Goal: Task Accomplishment & Management: Manage account settings

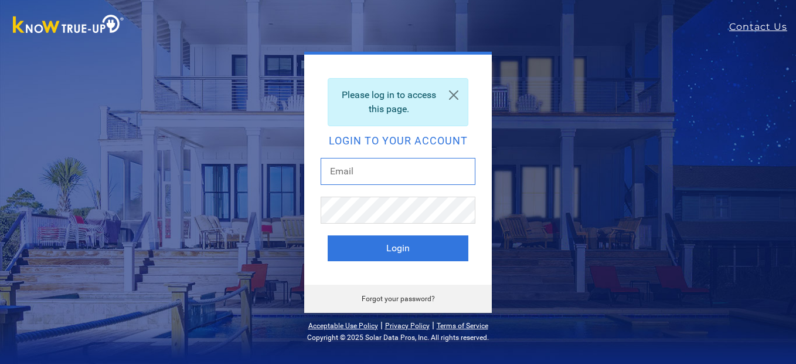
click at [405, 175] on input "text" at bounding box center [398, 171] width 155 height 27
type input "beardad@att.net"
click at [328, 235] on button "Login" at bounding box center [398, 248] width 141 height 26
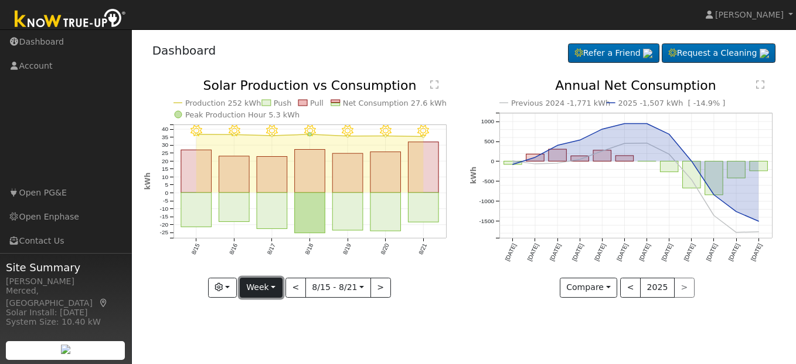
click at [269, 287] on button "Week" at bounding box center [261, 287] width 43 height 20
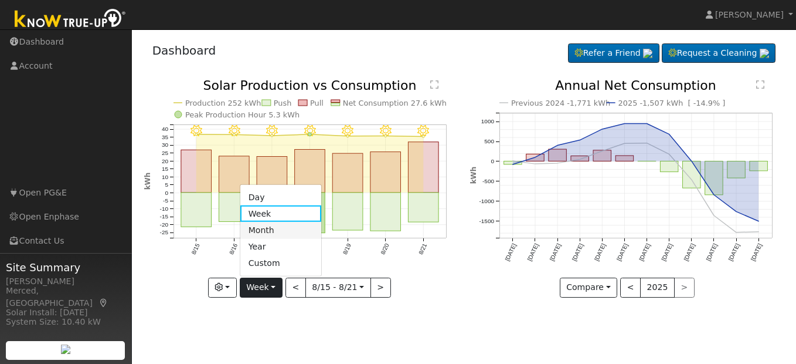
click at [276, 233] on link "Month" at bounding box center [281, 230] width 82 height 16
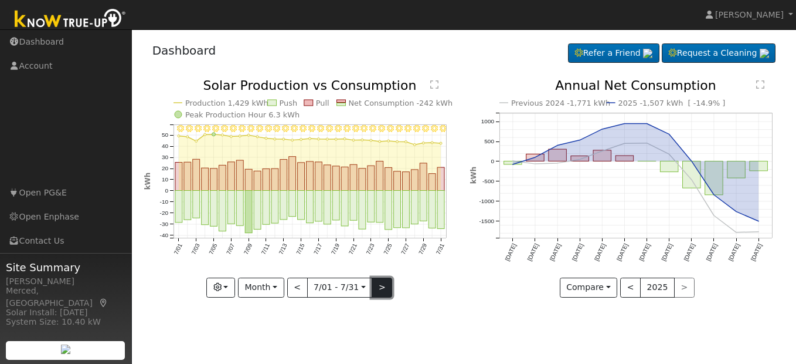
click at [378, 289] on button ">" at bounding box center [382, 287] width 21 height 20
type input "[DATE]"
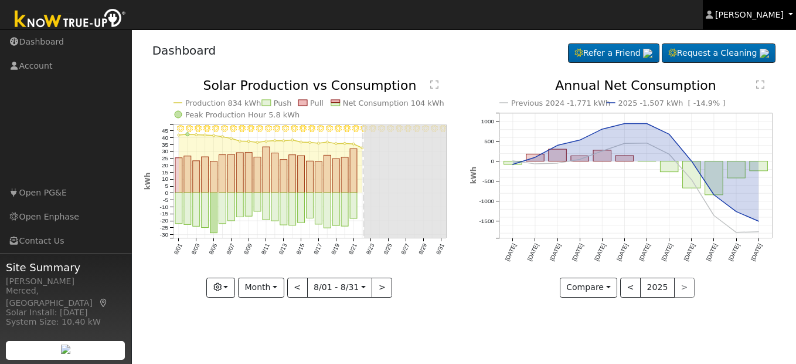
click at [730, 16] on span "[PERSON_NAME]" at bounding box center [750, 14] width 69 height 9
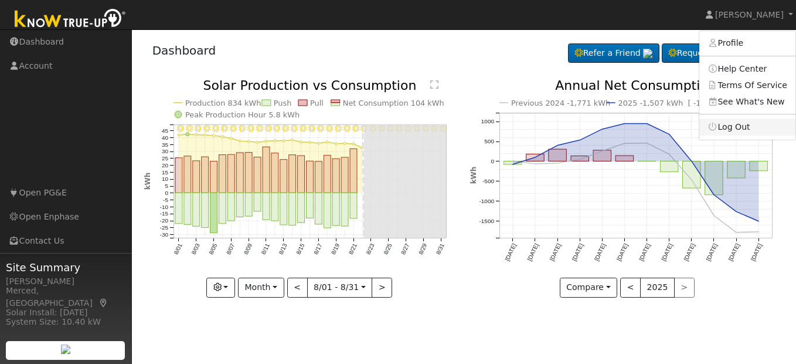
click at [730, 126] on link "Log Out" at bounding box center [748, 126] width 96 height 16
